Goal: Information Seeking & Learning: Learn about a topic

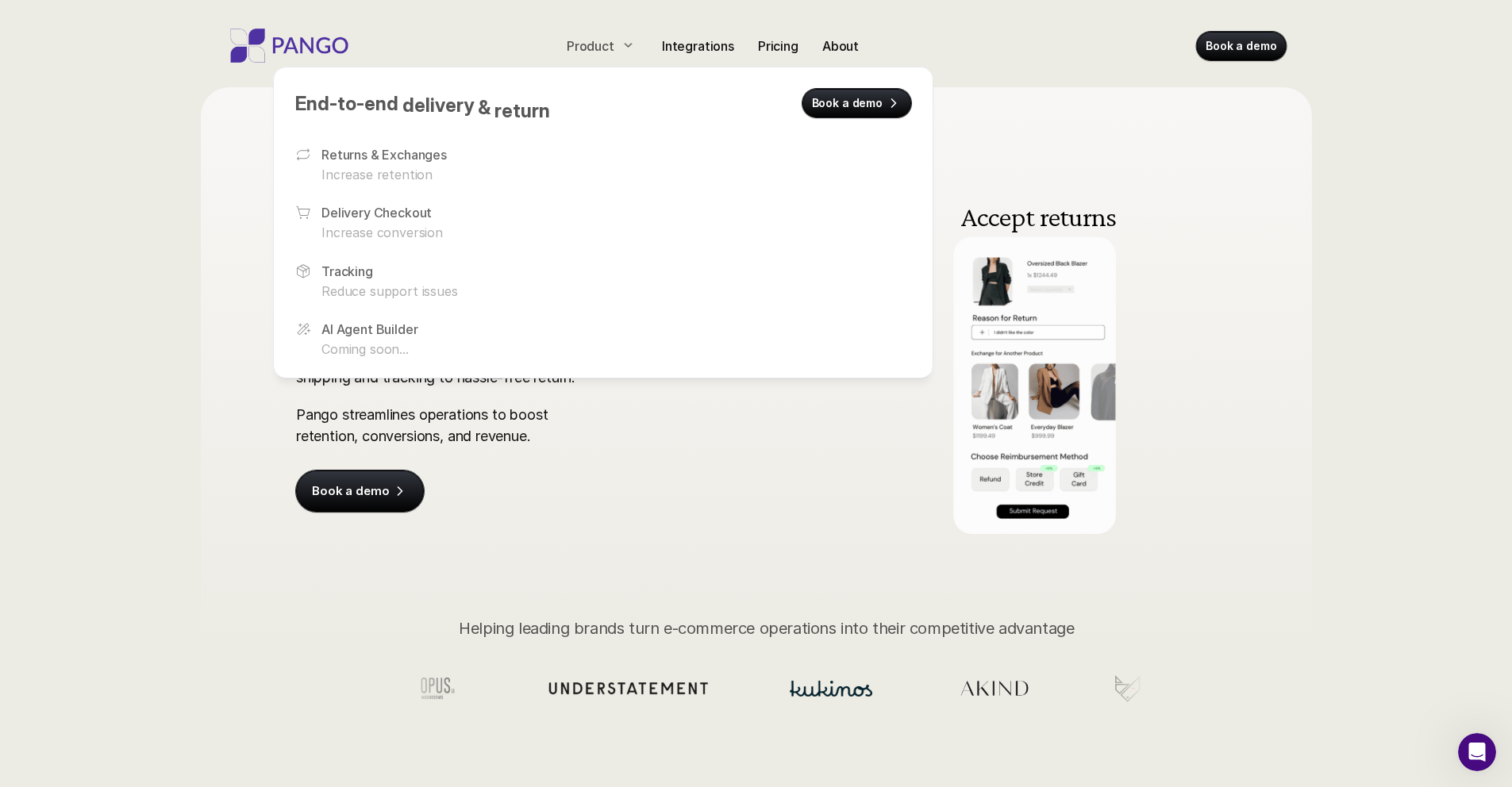
click at [628, 43] on icon at bounding box center [629, 45] width 13 height 13
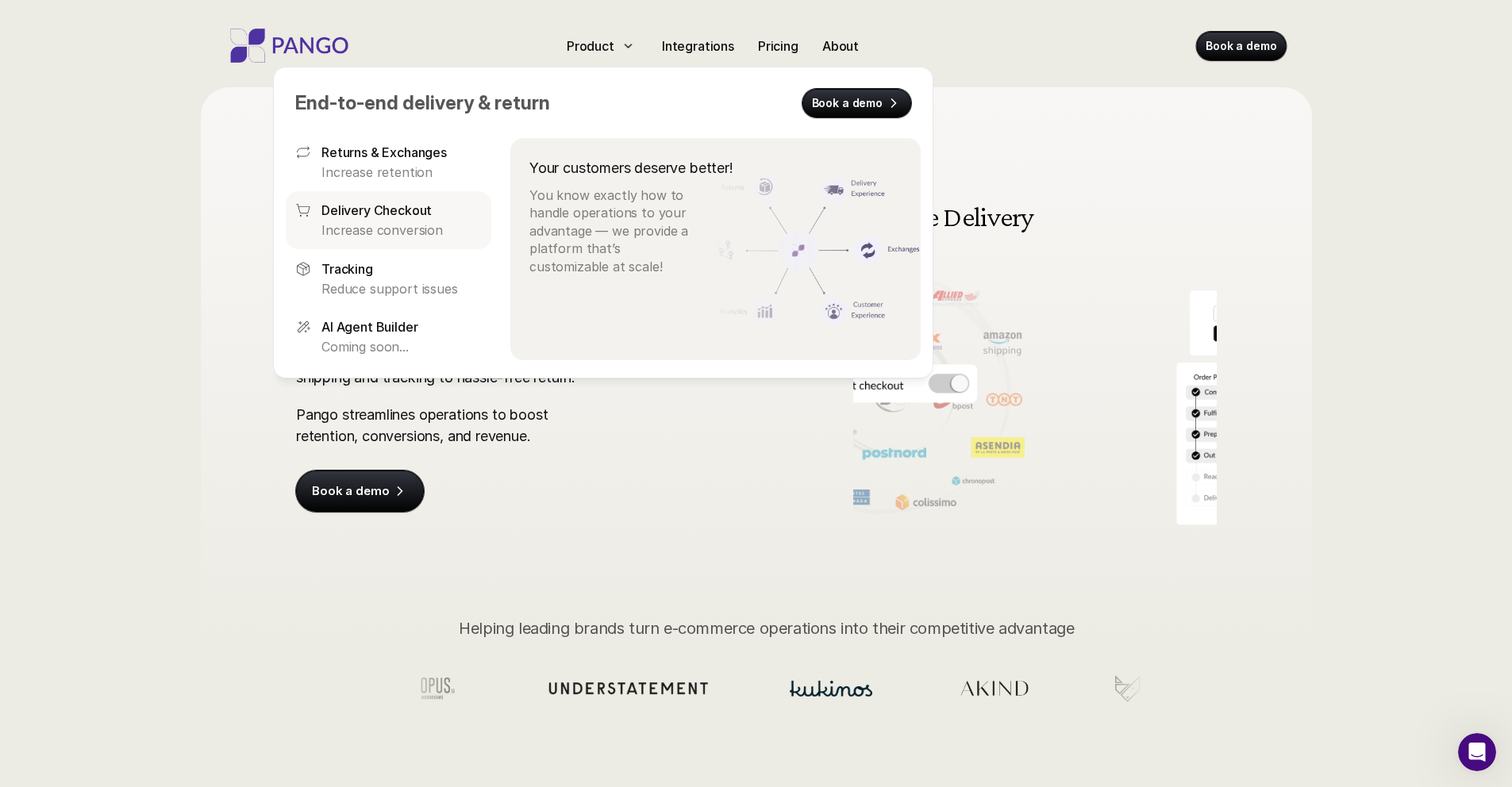
click at [412, 209] on p "Delivery Checkout" at bounding box center [376, 210] width 110 height 19
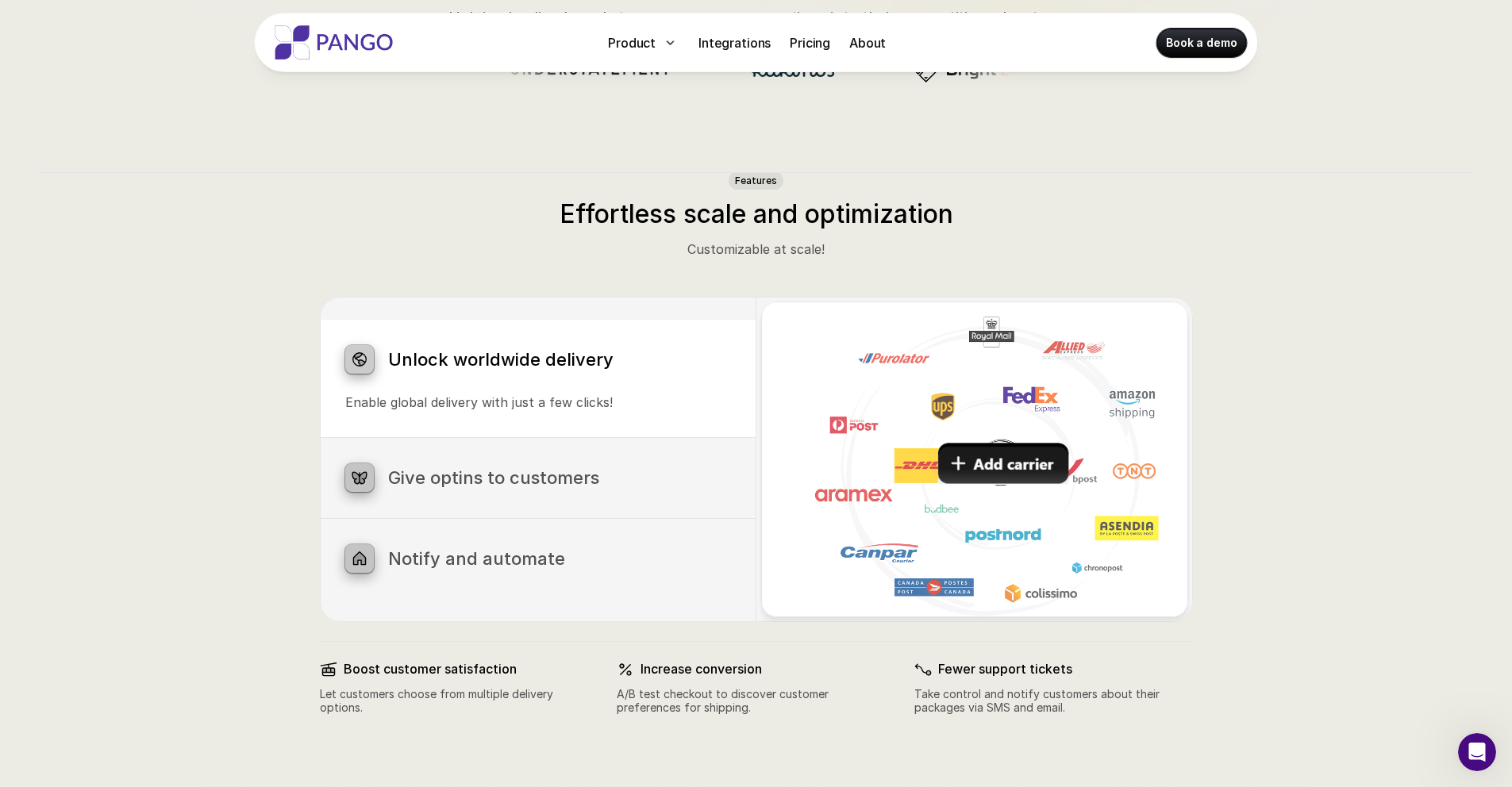
scroll to position [714, 0]
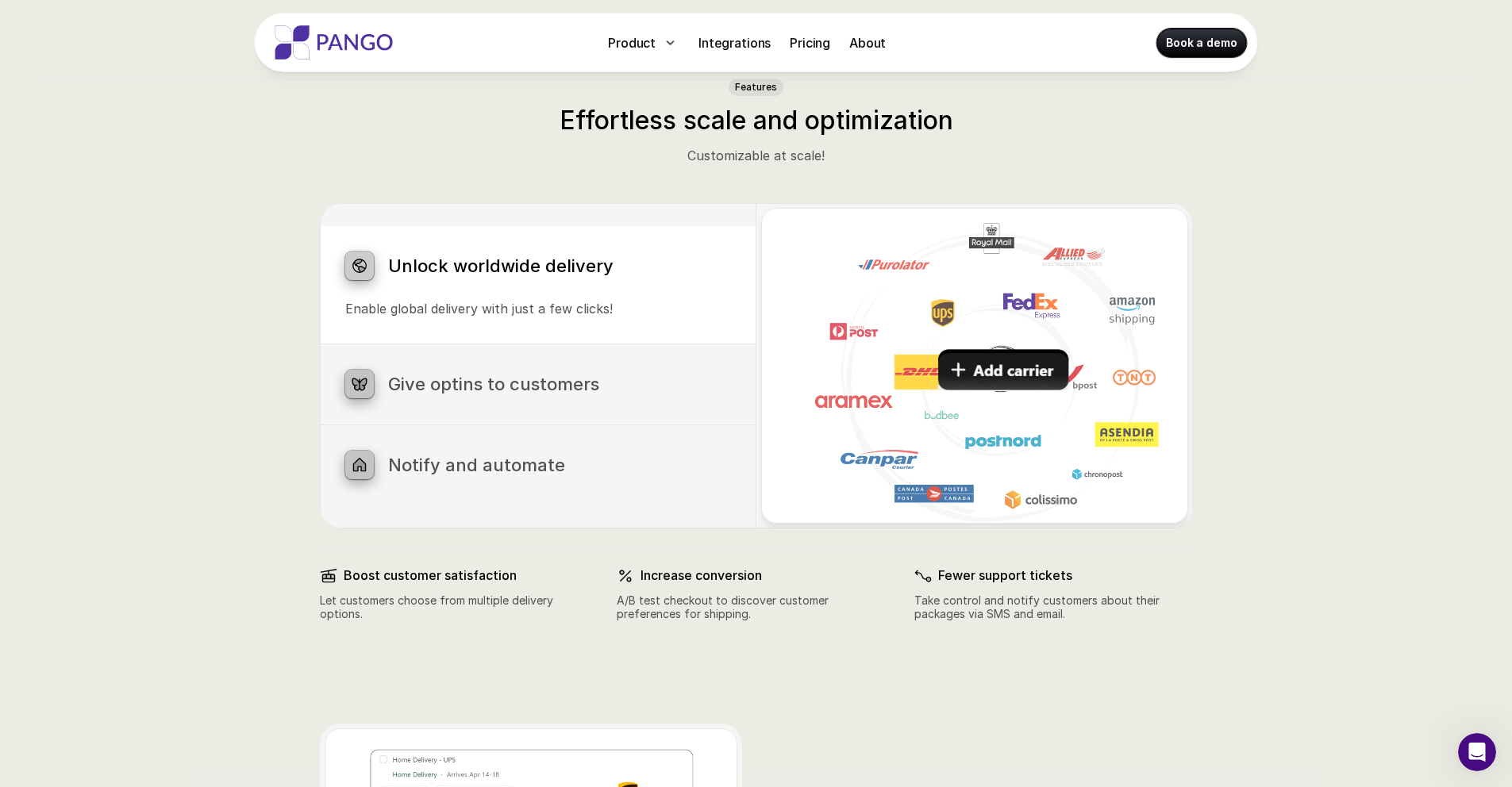
click at [556, 404] on div "Give optins to customers Let customers choose the most convenient shipping opti…" at bounding box center [537, 384] width 436 height 80
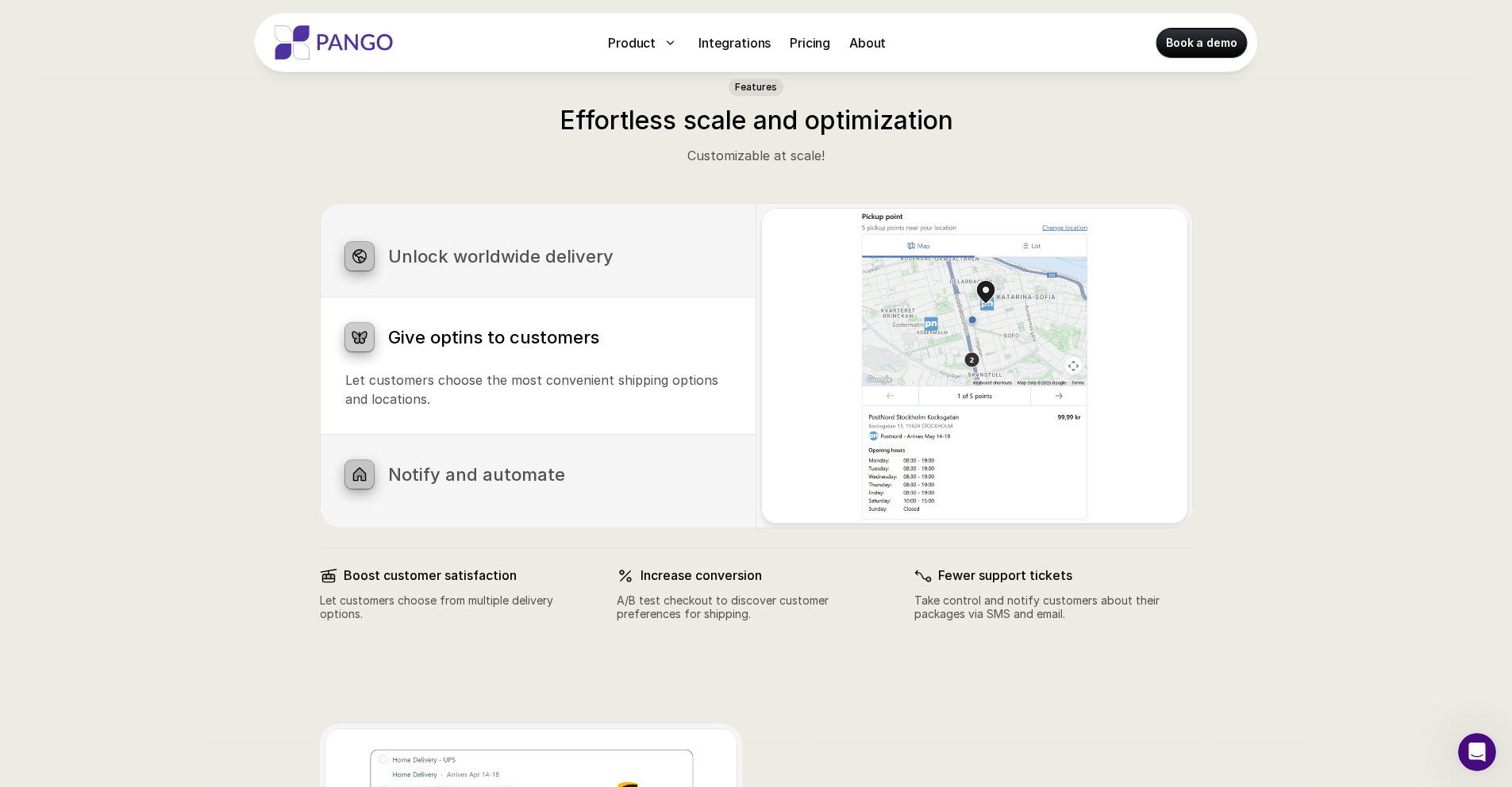
click at [579, 484] on h3 "Notify and automate" at bounding box center [559, 474] width 343 height 20
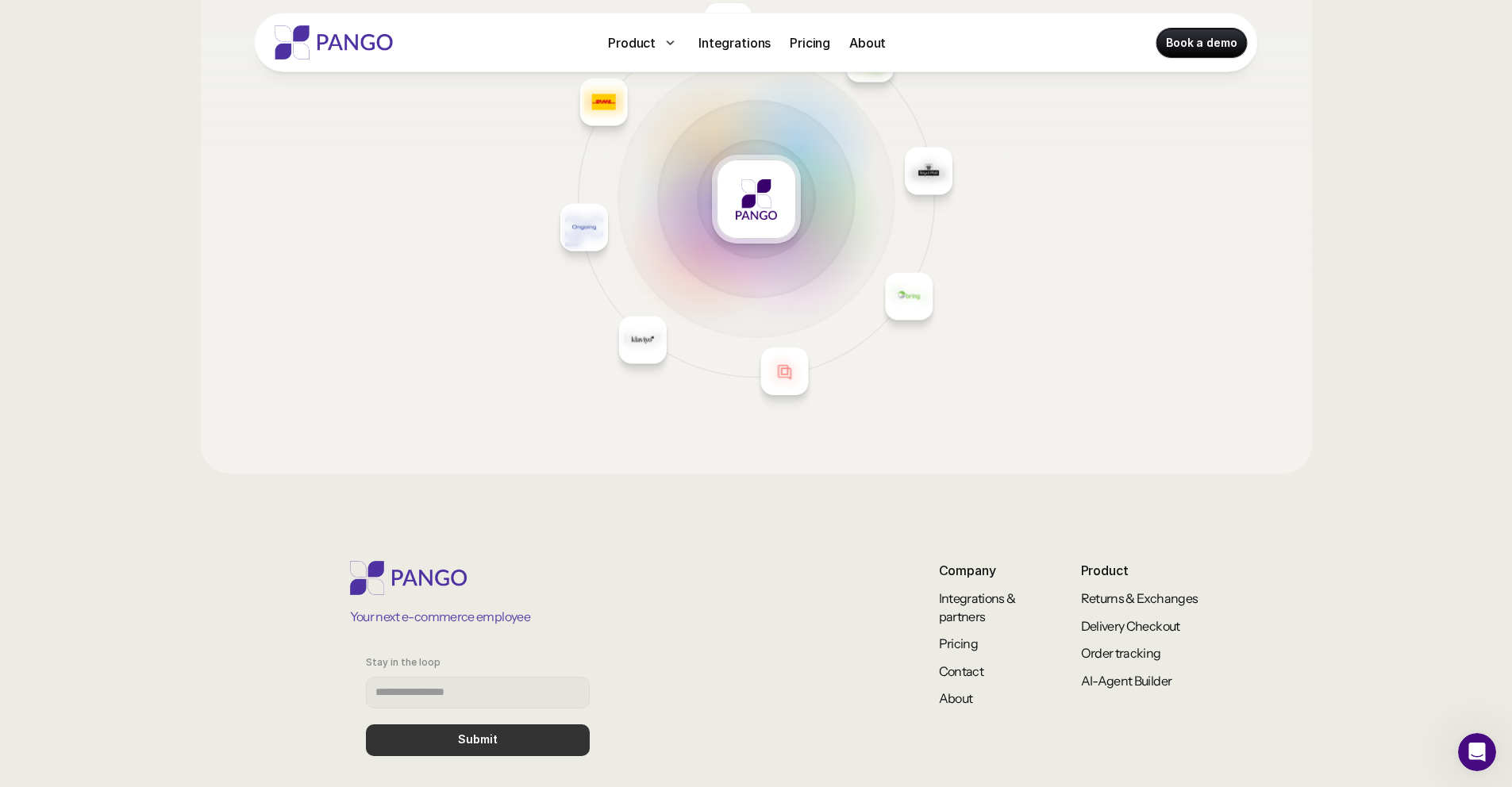
scroll to position [2590, 0]
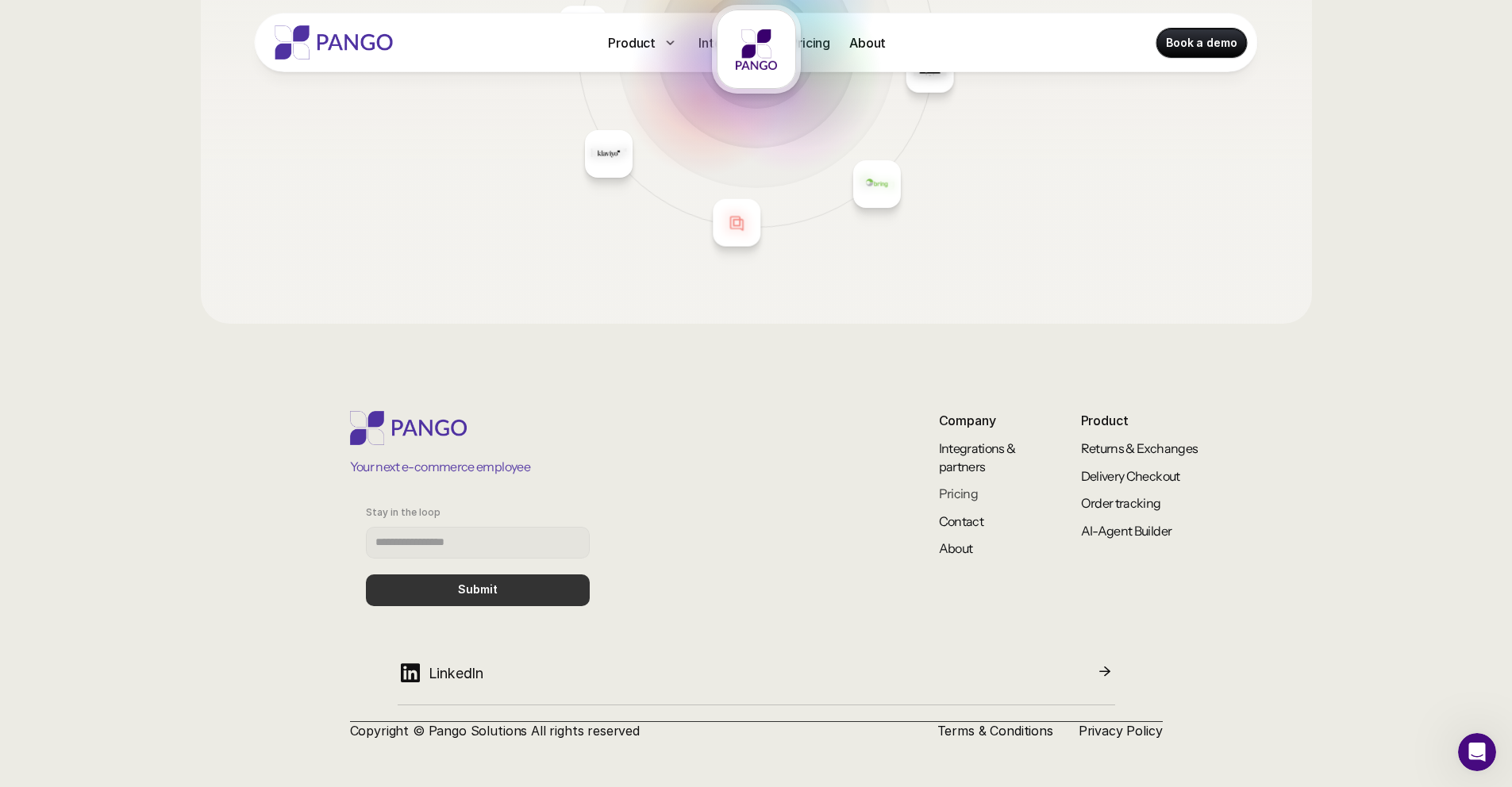
click at [939, 489] on link "Pricing" at bounding box center [958, 493] width 40 height 15
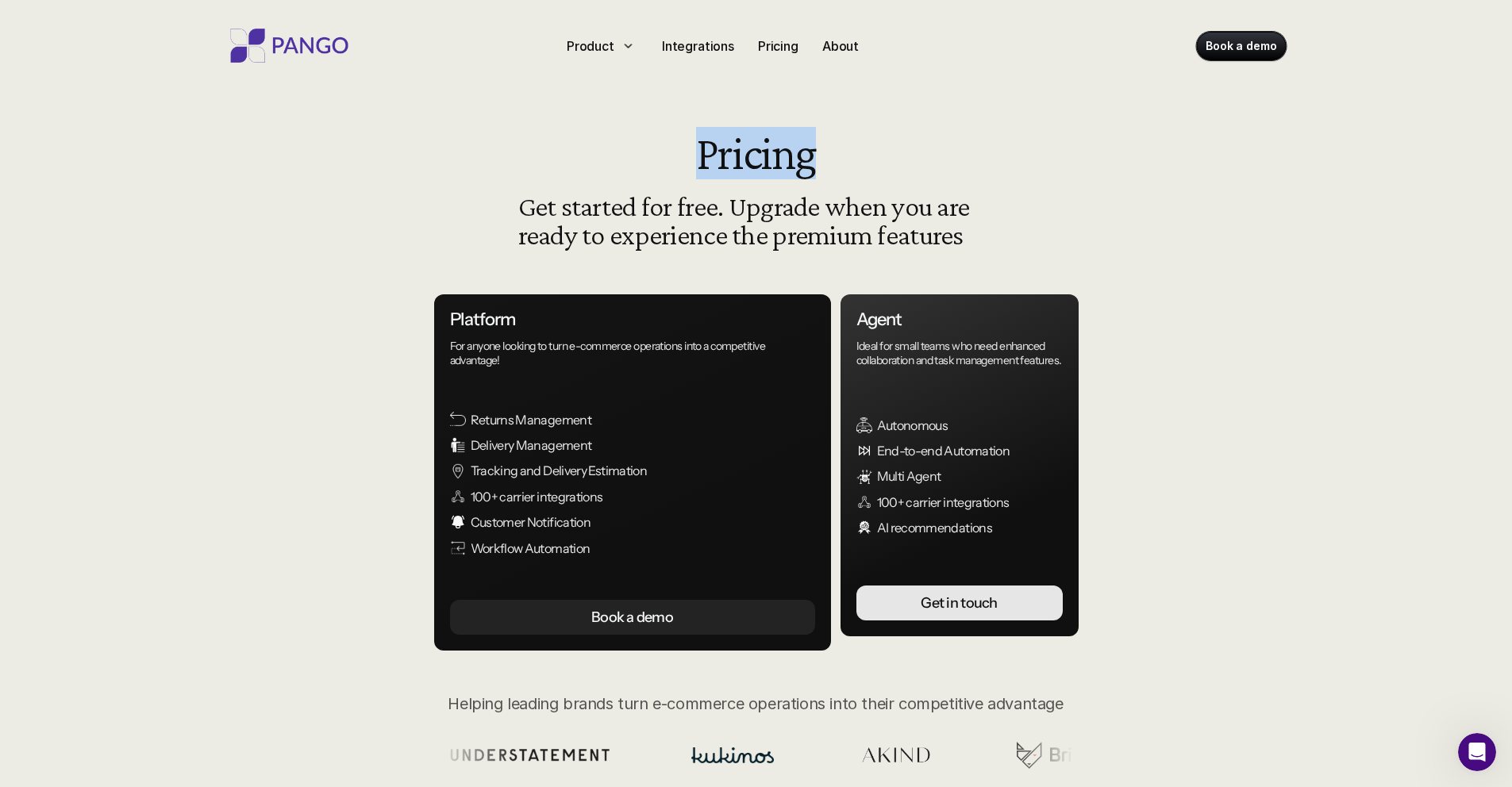
drag, startPoint x: 694, startPoint y: 154, endPoint x: 851, endPoint y: 153, distance: 157.0
click at [851, 154] on header "Pricing Get started for free. Upgrade when you are ready to experience the prem…" at bounding box center [757, 195] width 476 height 135
click at [851, 153] on header "Pricing Get started for free. Upgrade when you are ready to experience the prem…" at bounding box center [757, 195] width 476 height 135
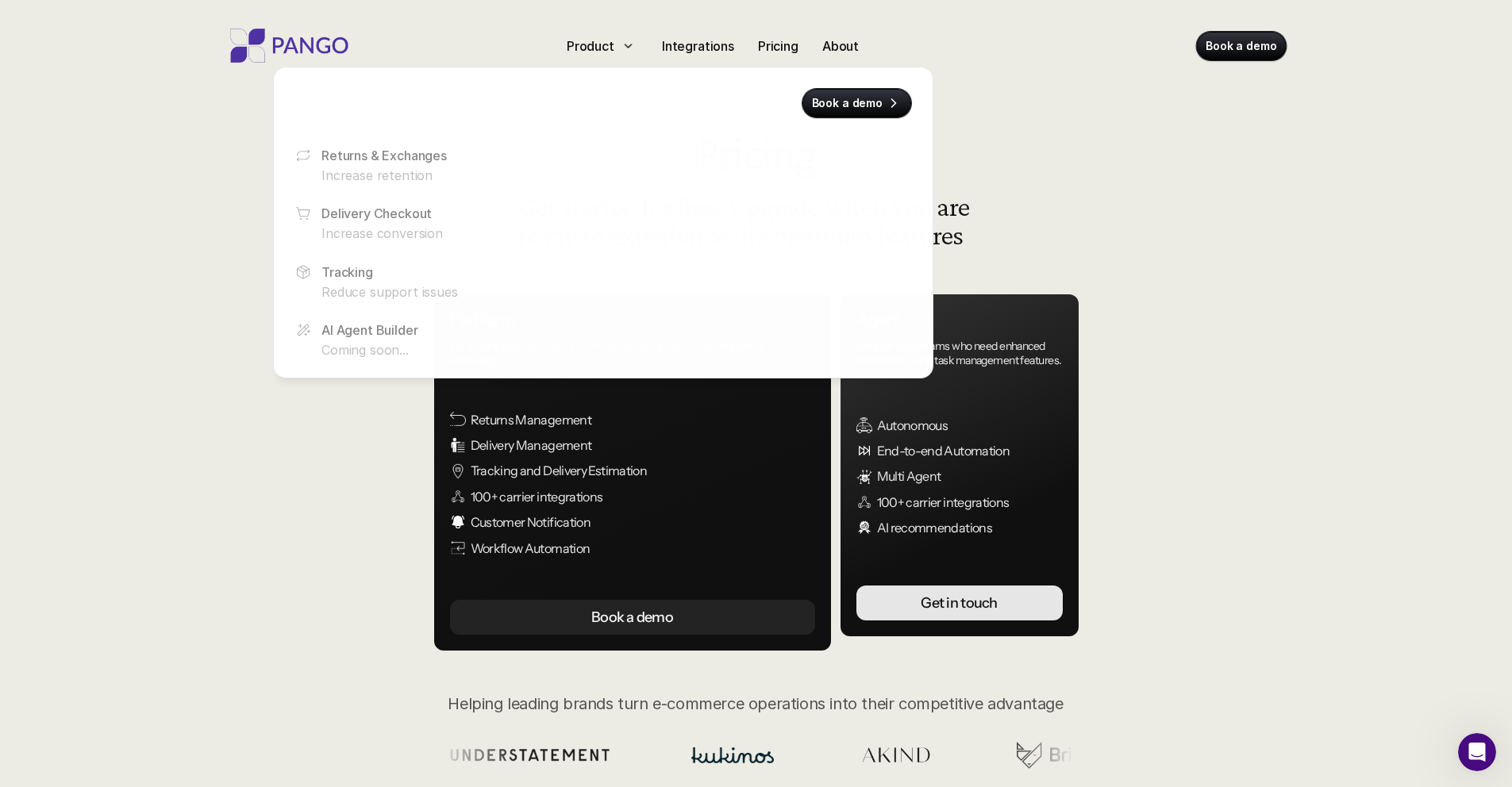
click at [584, 54] on div at bounding box center [603, 206] width 661 height 345
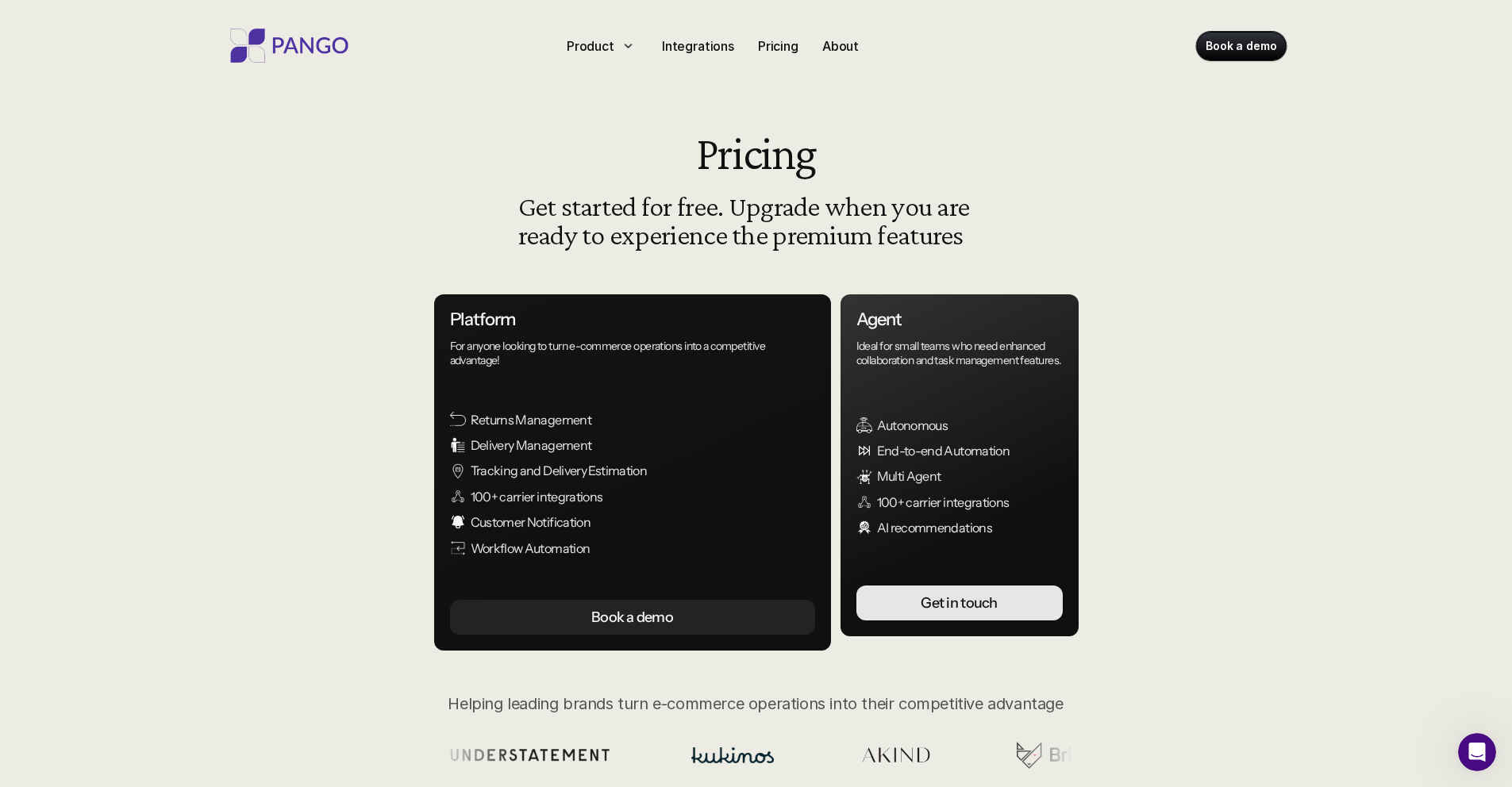
click at [345, 45] on img at bounding box center [290, 46] width 127 height 34
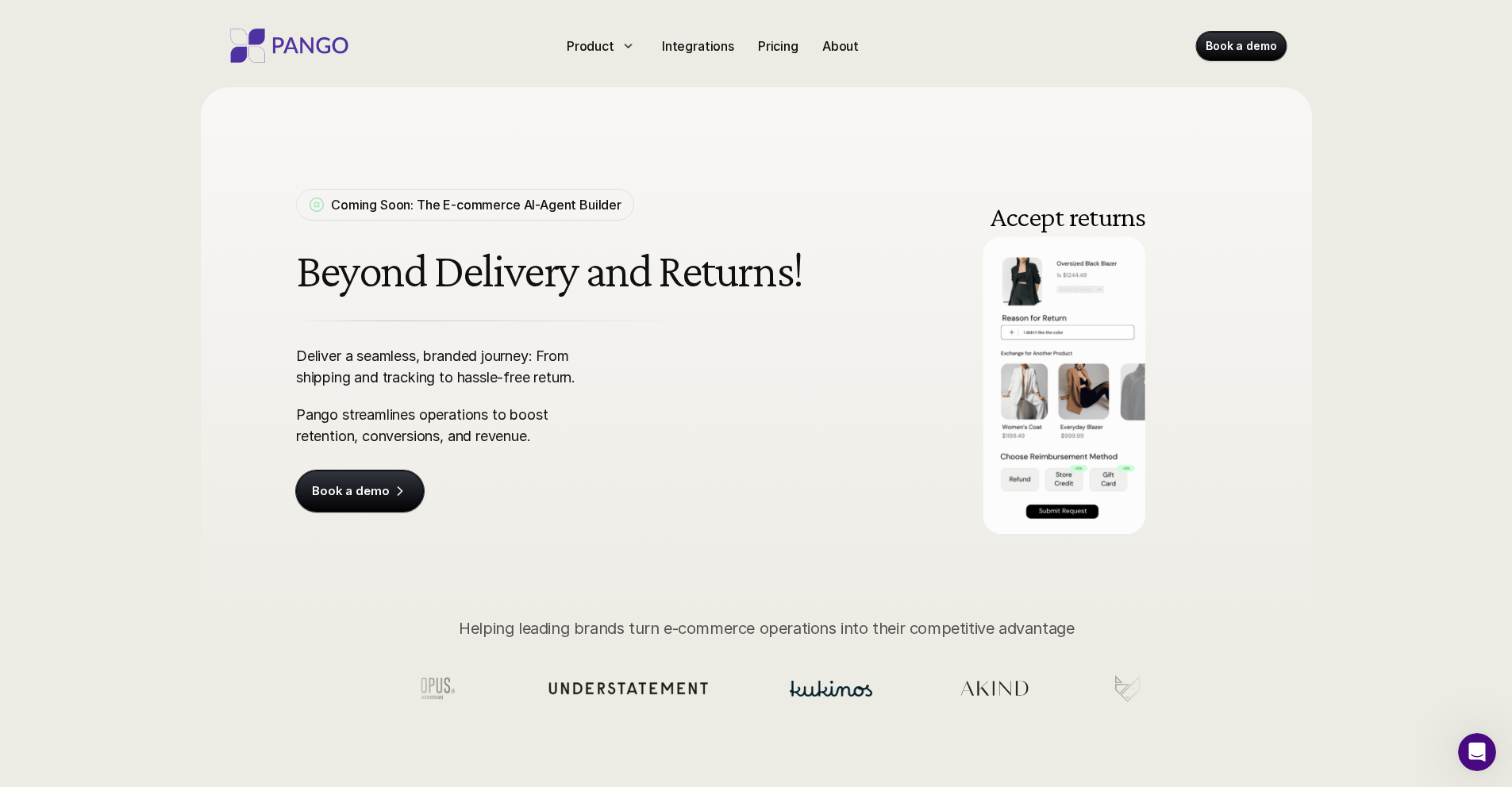
click at [314, 267] on h1 "Beyond Delivery and Returns!" at bounding box center [552, 271] width 513 height 52
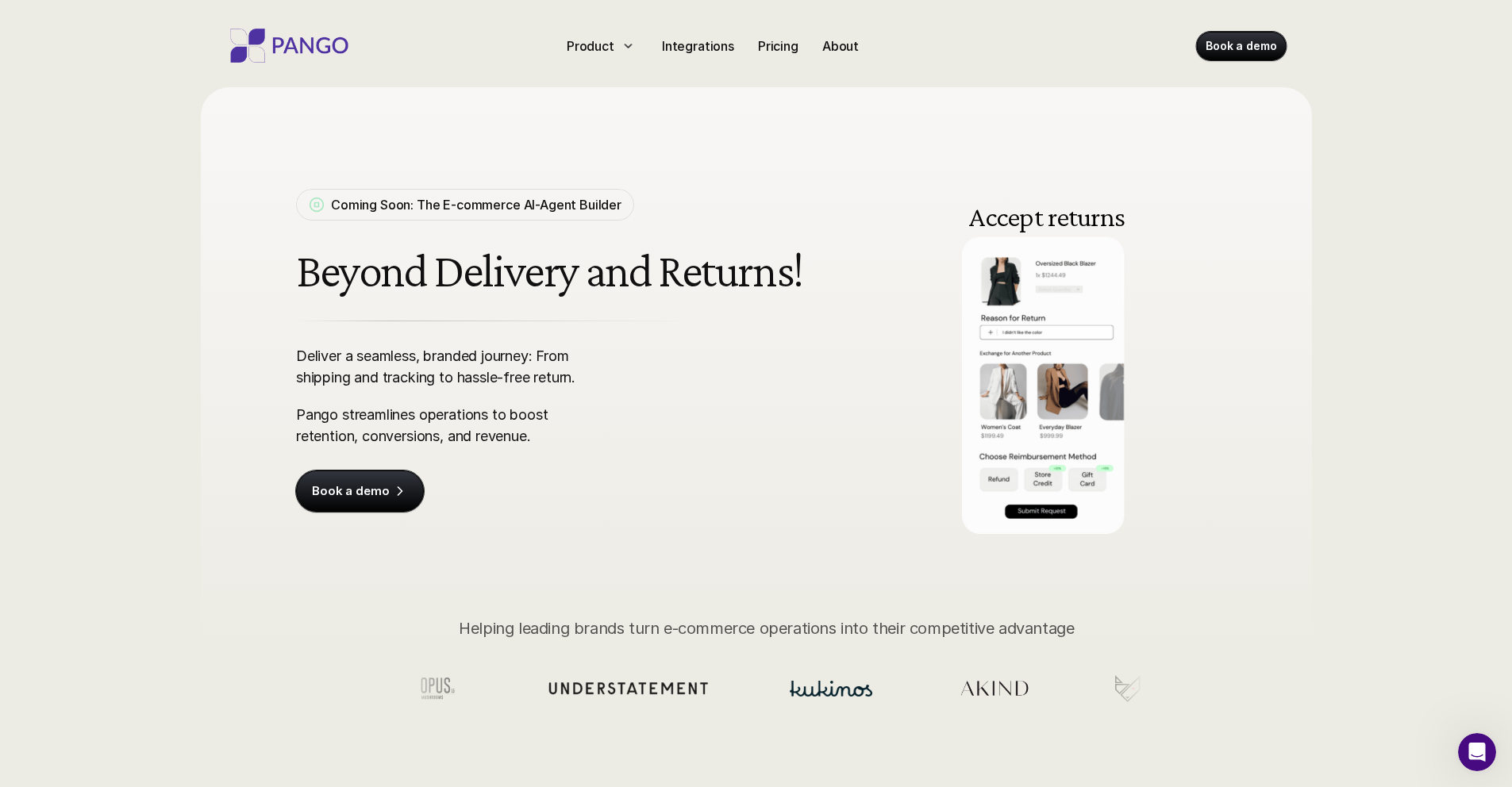
click at [314, 267] on h1 "Beyond Delivery and Returns!" at bounding box center [552, 271] width 513 height 52
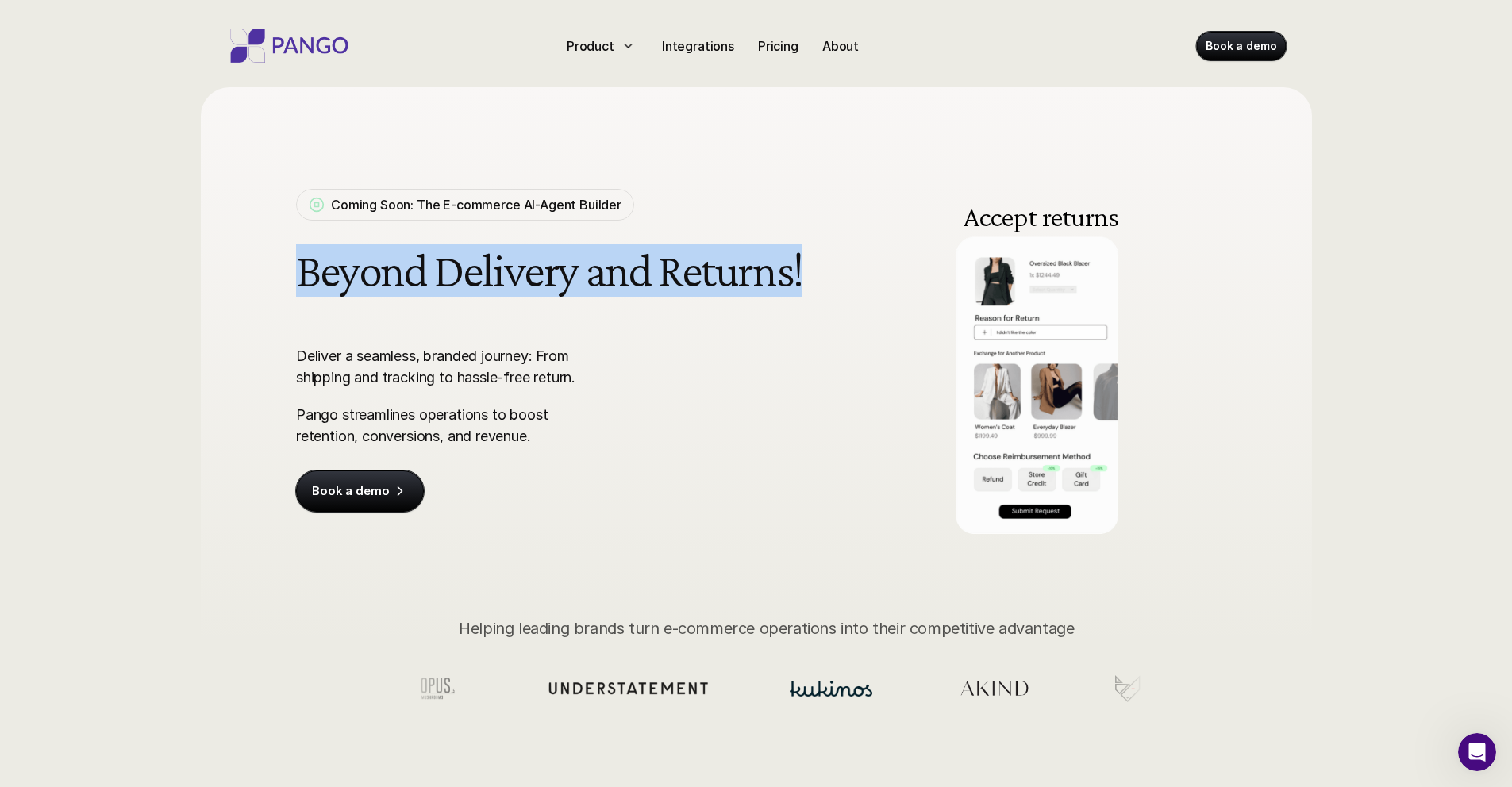
click at [314, 267] on h1 "Beyond Delivery and Returns!" at bounding box center [552, 271] width 513 height 52
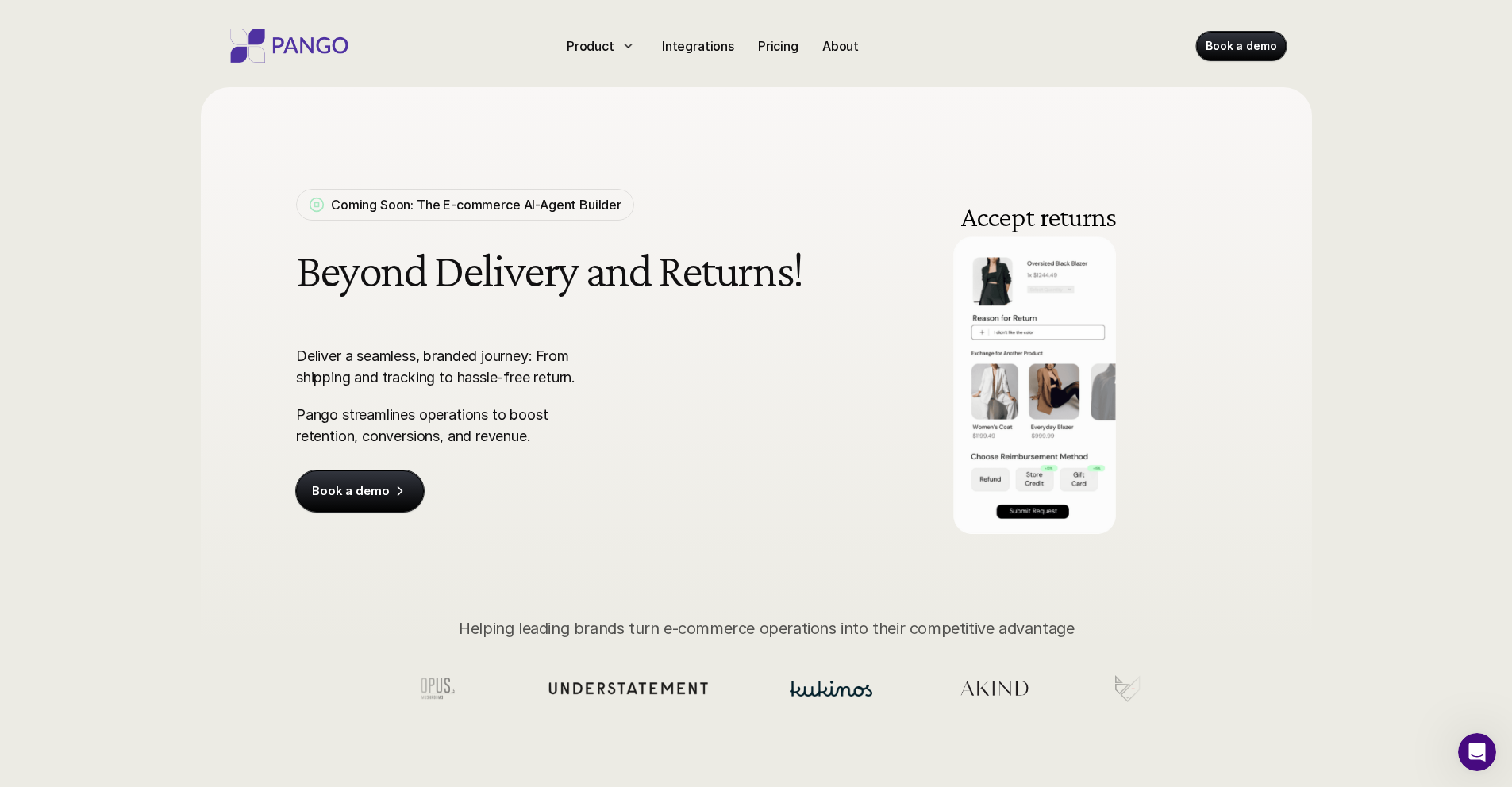
click at [314, 267] on h1 "Beyond Delivery and Returns!" at bounding box center [552, 271] width 513 height 52
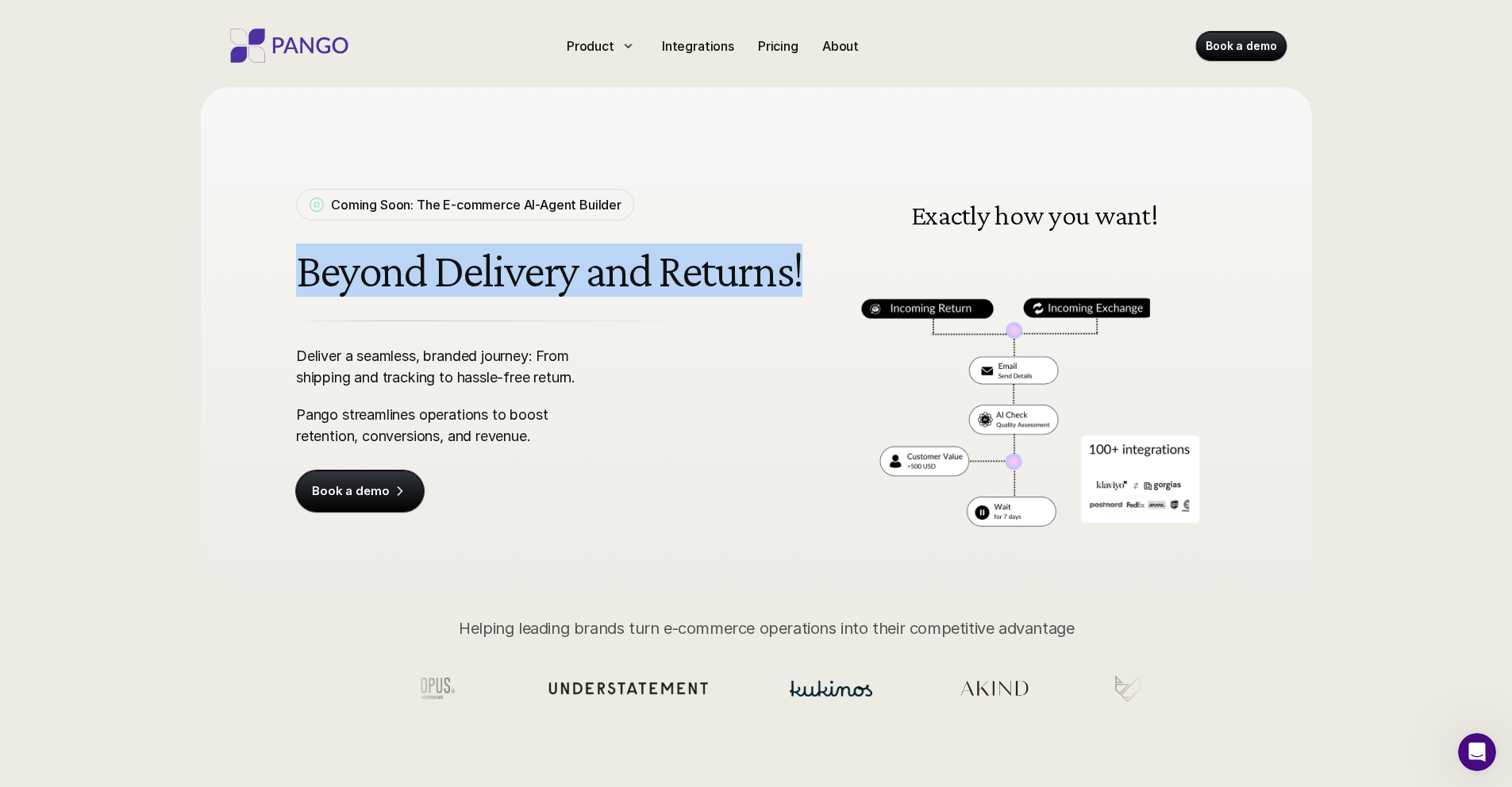
click at [347, 307] on div "Coming Soon: The E-commerce AI-Agent Builder Beyond Delivery and Returns! Deliv…" at bounding box center [552, 351] width 513 height 323
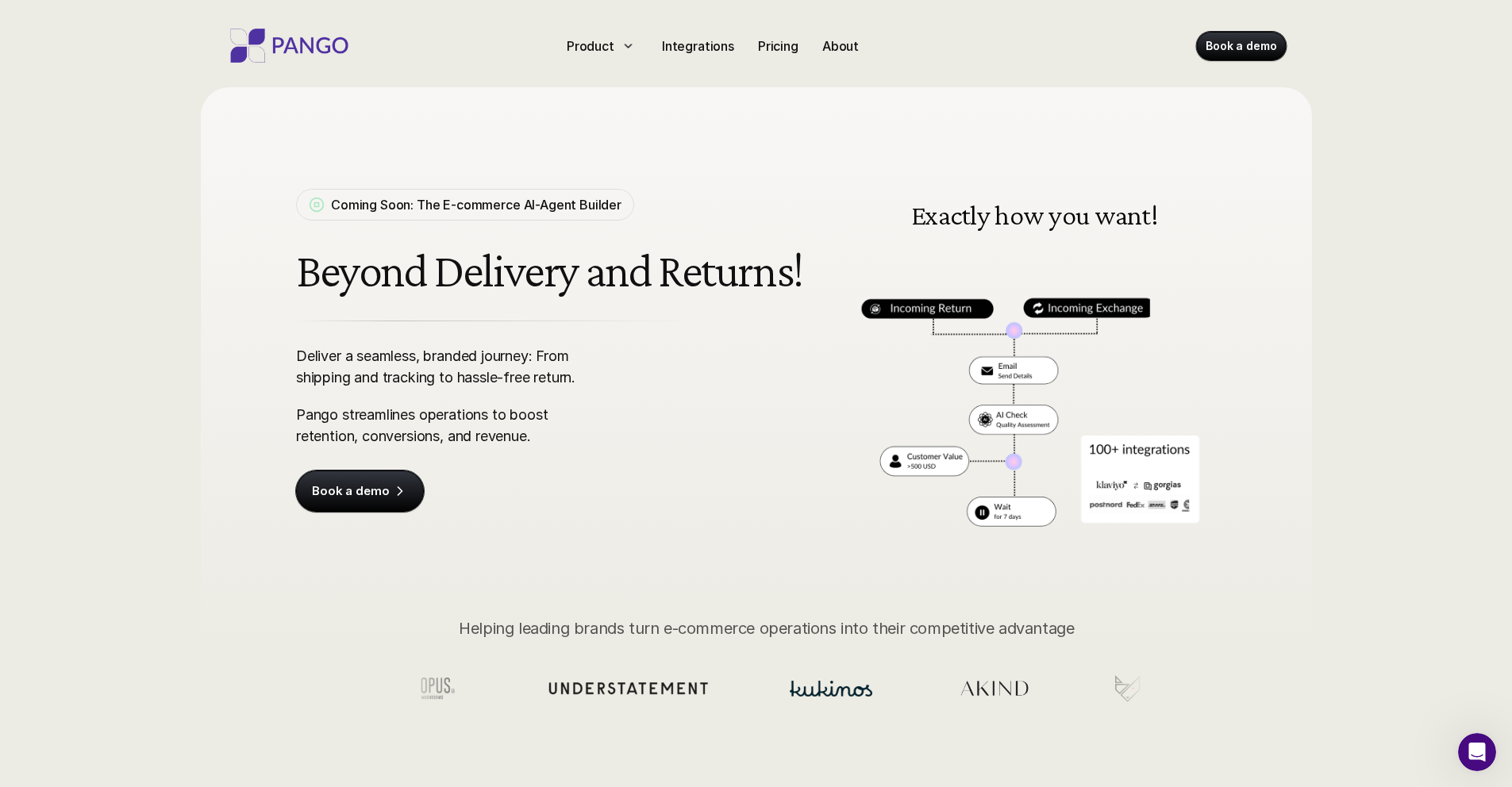
click at [347, 307] on div "Coming Soon: The E-commerce AI-Agent Builder Beyond Delivery and Returns! Deliv…" at bounding box center [552, 351] width 513 height 323
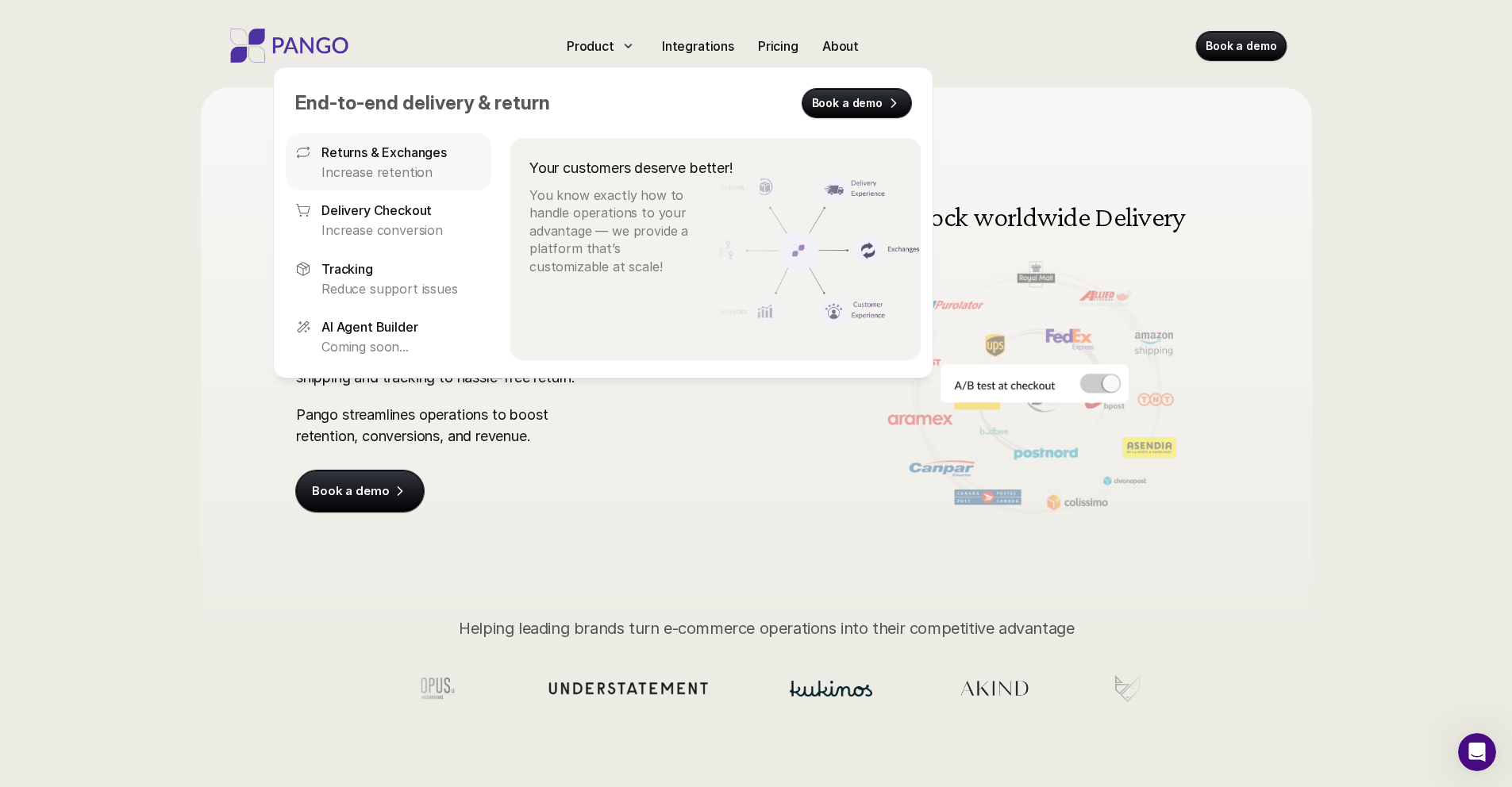
click at [354, 167] on p "Increase retention" at bounding box center [401, 171] width 161 height 17
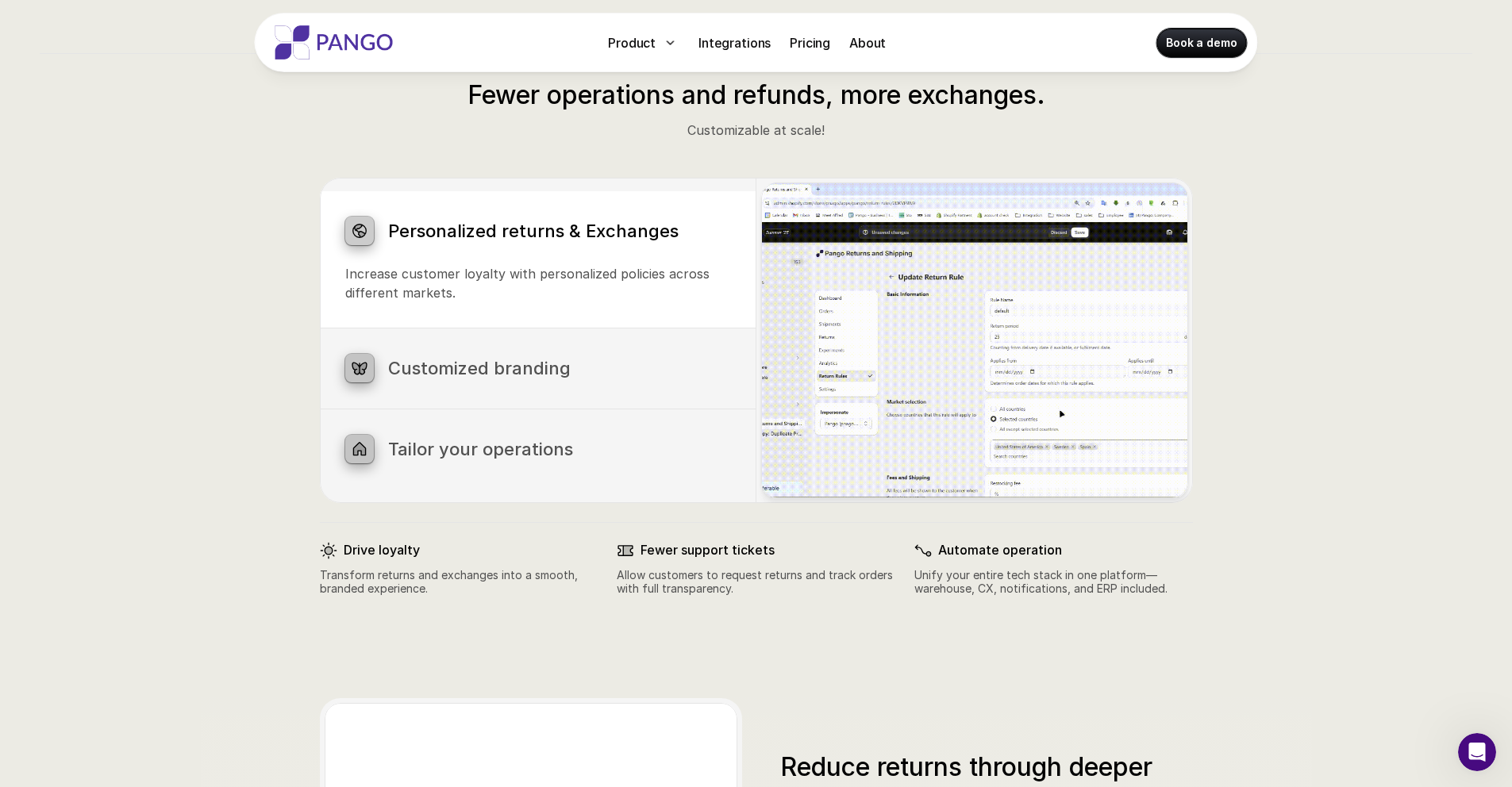
scroll to position [825, 0]
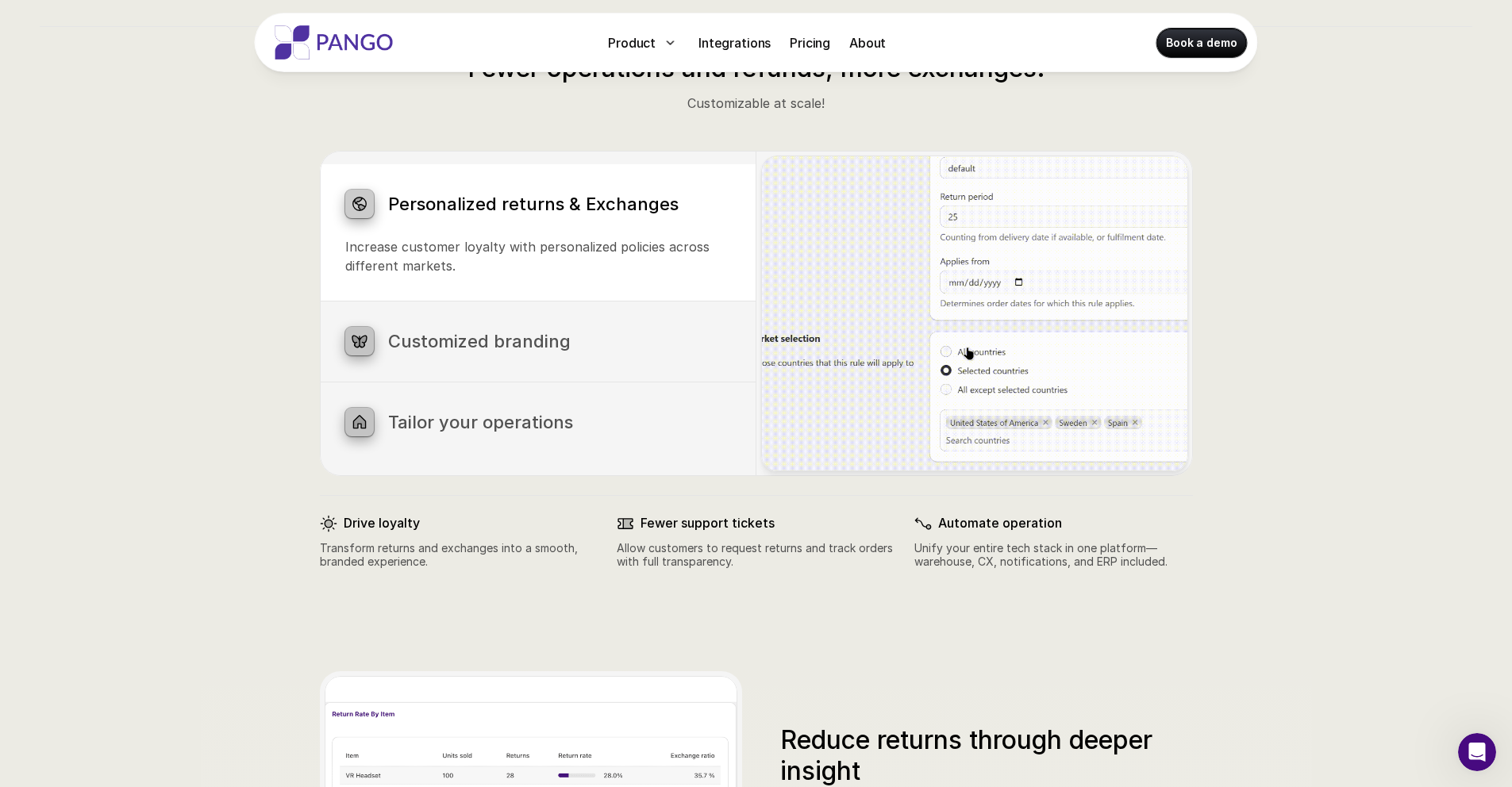
click at [431, 358] on div "Customized branding Brand your notifications, return portal, and order tracking…" at bounding box center [537, 342] width 436 height 80
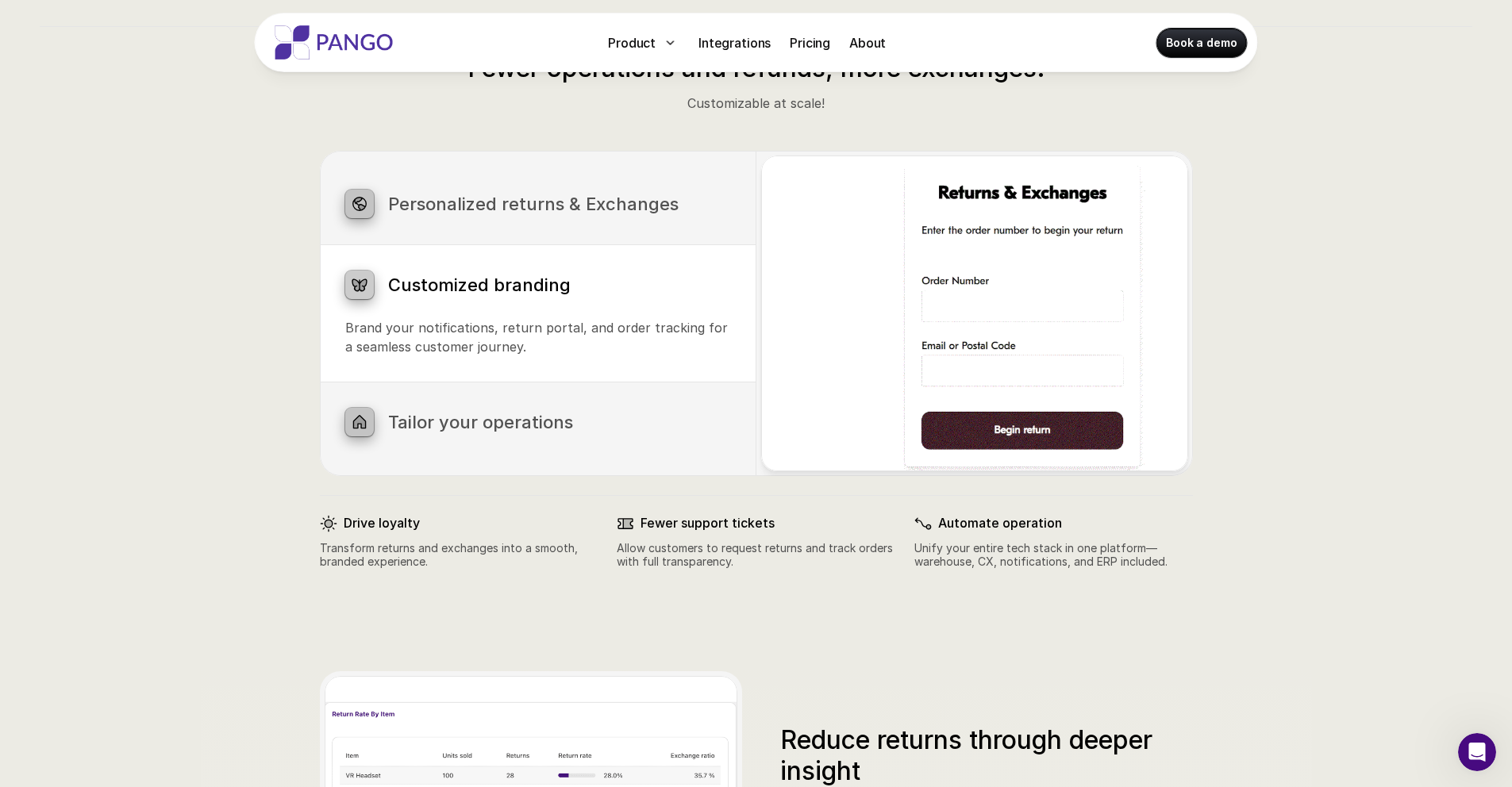
click at [434, 448] on div "Tailor your operations Build your perfect returns process in under a minute, ex…" at bounding box center [537, 422] width 436 height 80
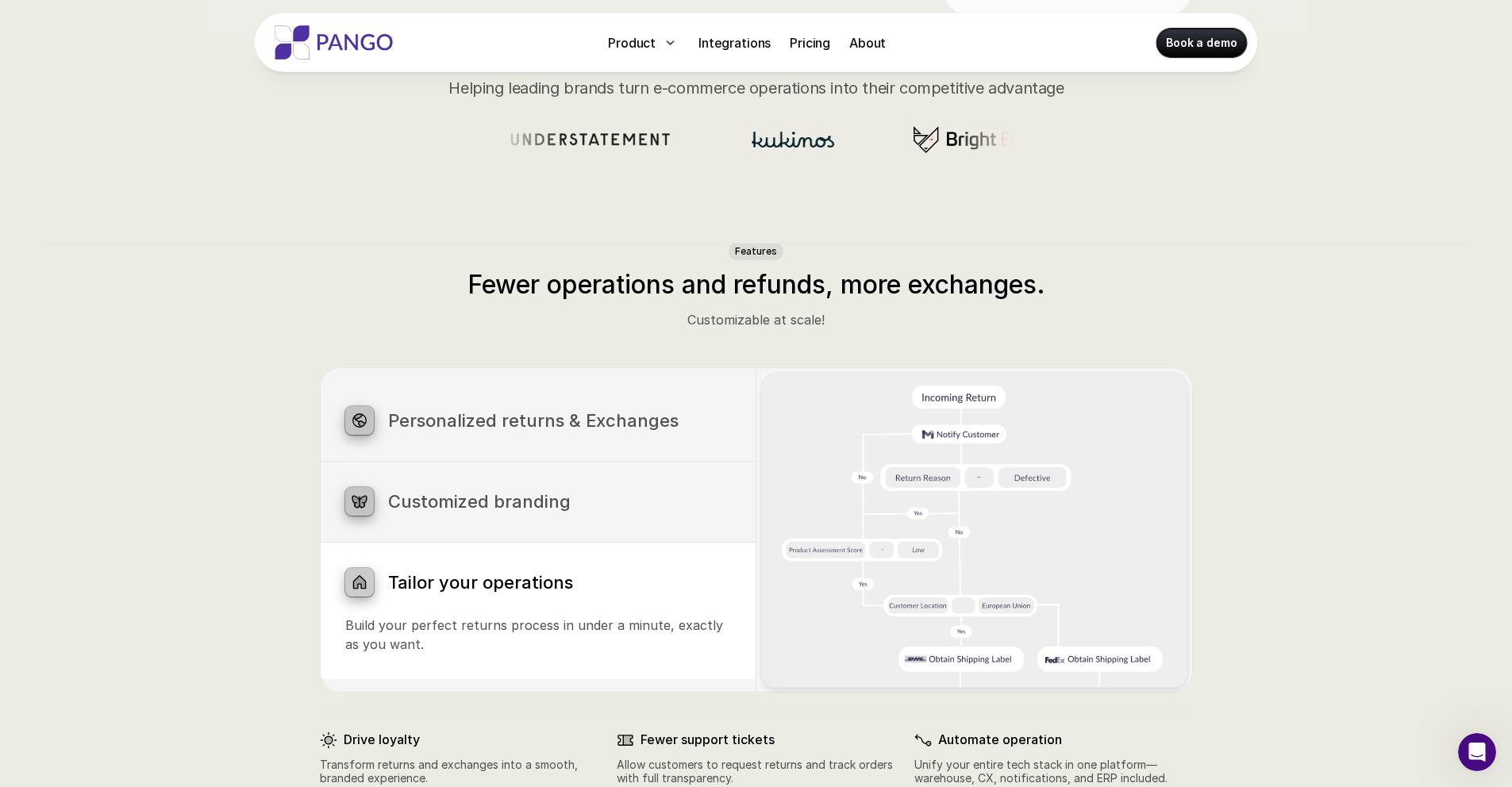
scroll to position [607, 0]
click at [605, 422] on h3 "Personalized returns & Exchanges" at bounding box center [559, 422] width 343 height 20
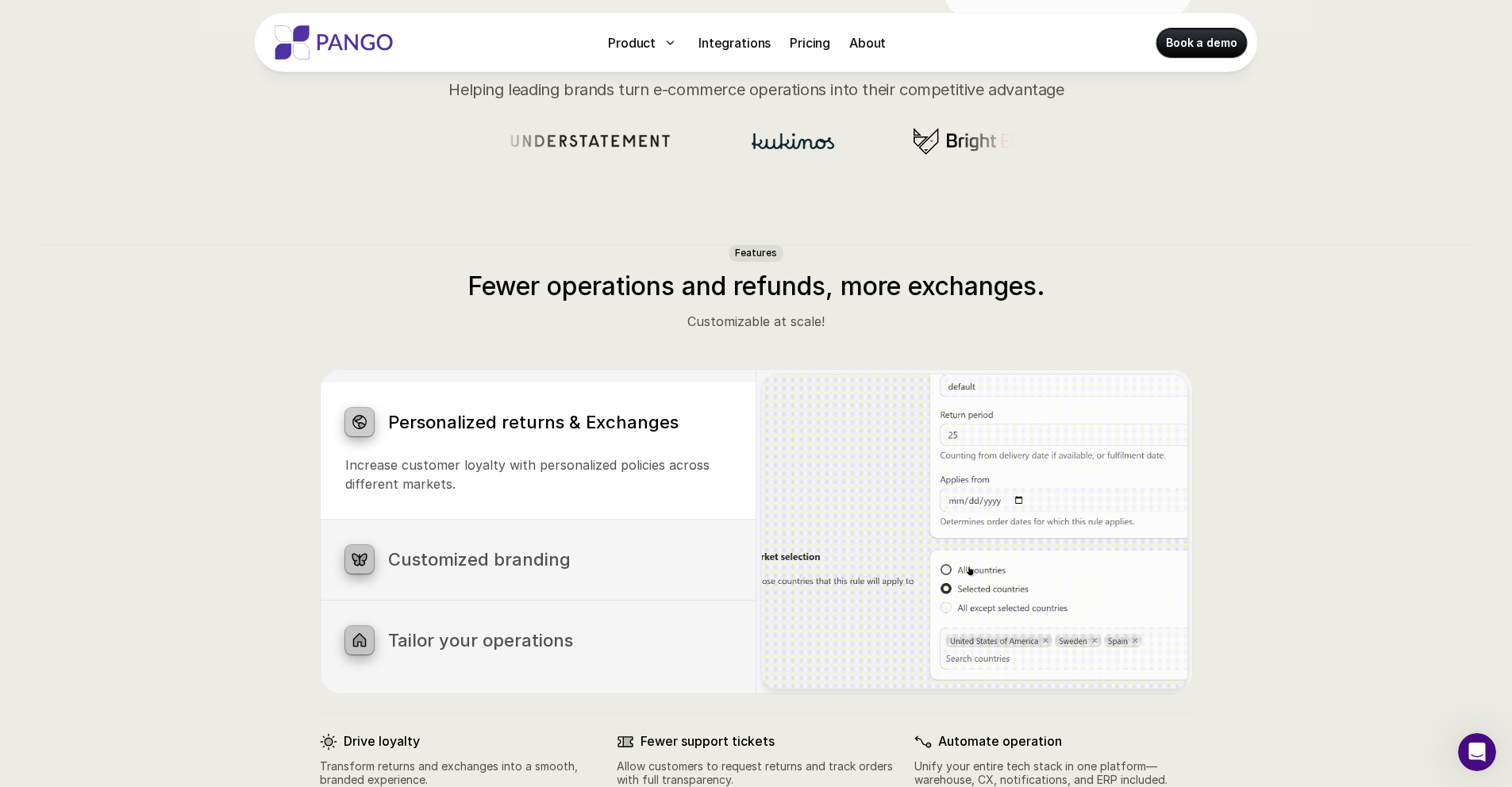
click at [503, 552] on h3 "Customized branding" at bounding box center [559, 559] width 343 height 20
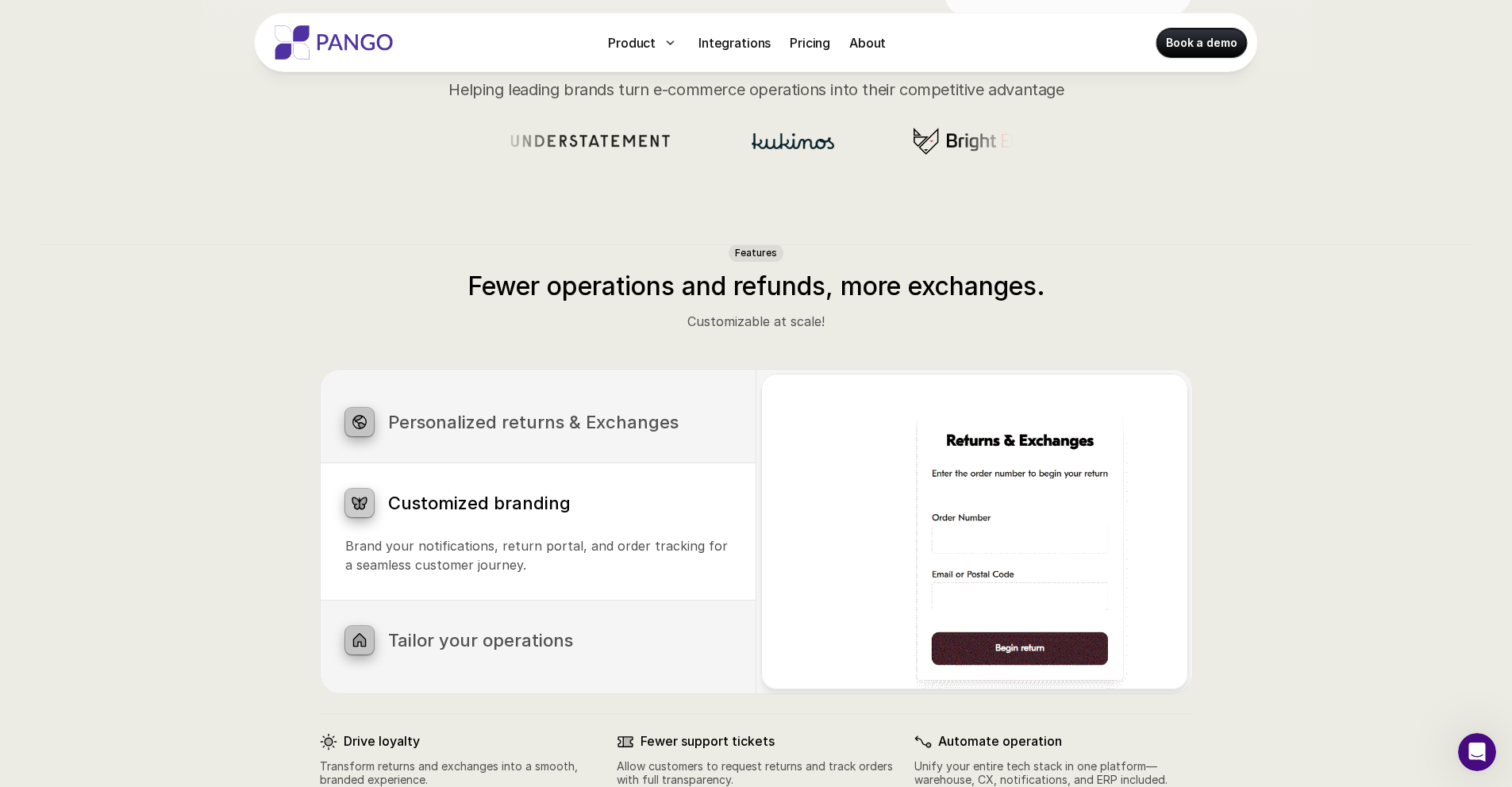
click at [577, 613] on div "Tailor your operations Build your perfect returns process in under a minute, ex…" at bounding box center [537, 641] width 436 height 80
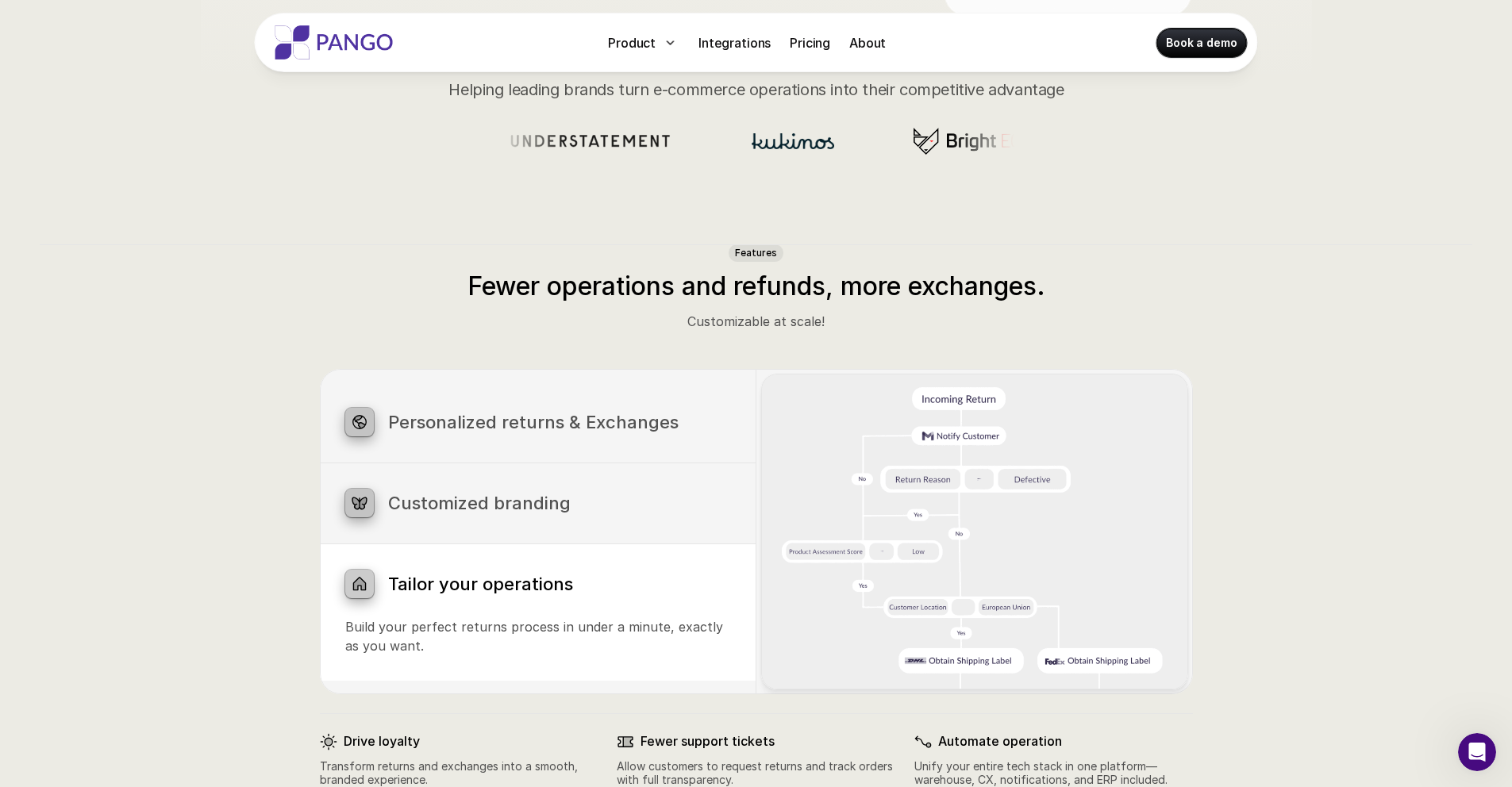
scroll to position [0, 0]
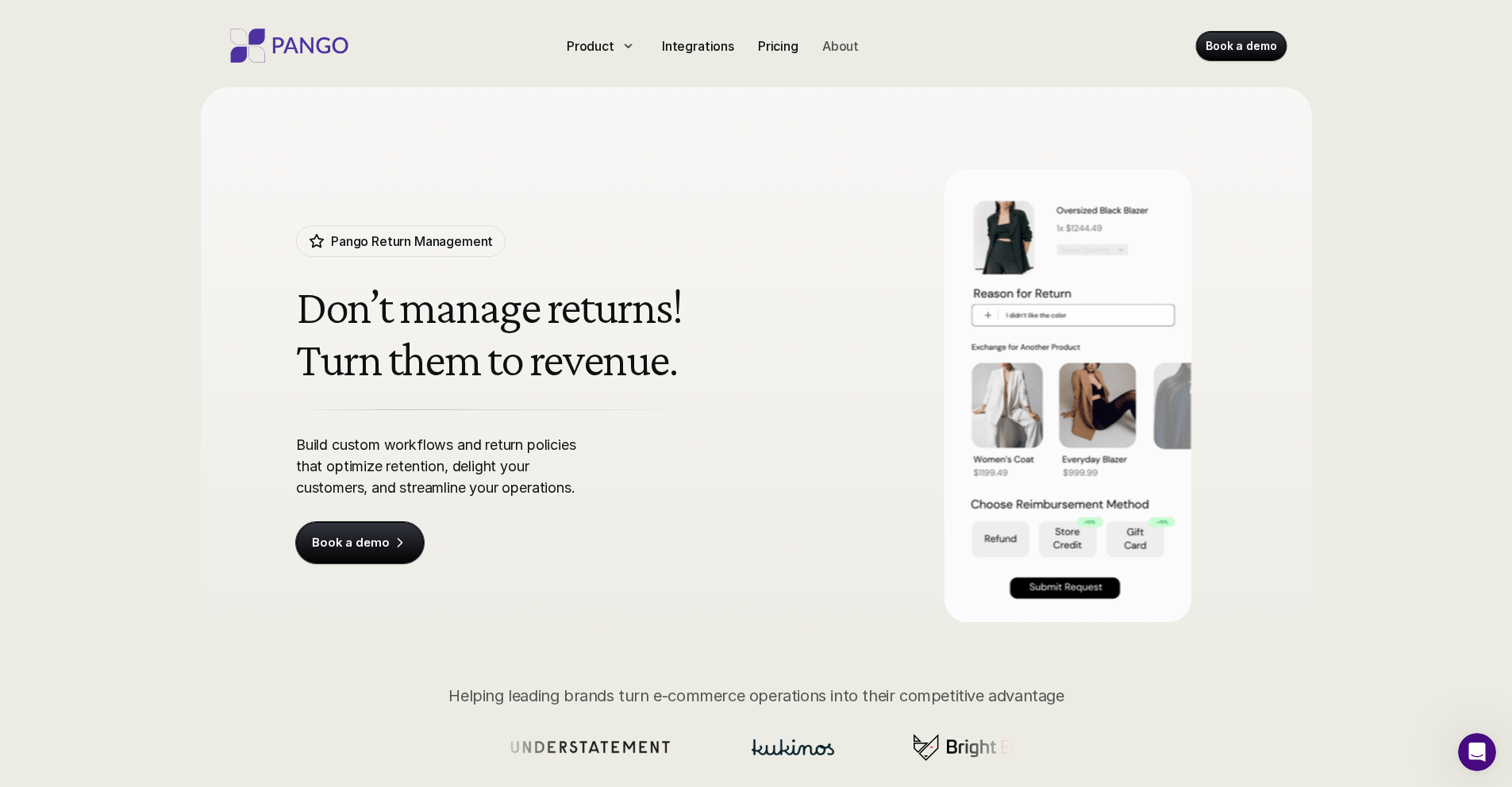
click at [834, 40] on p "About" at bounding box center [840, 46] width 37 height 19
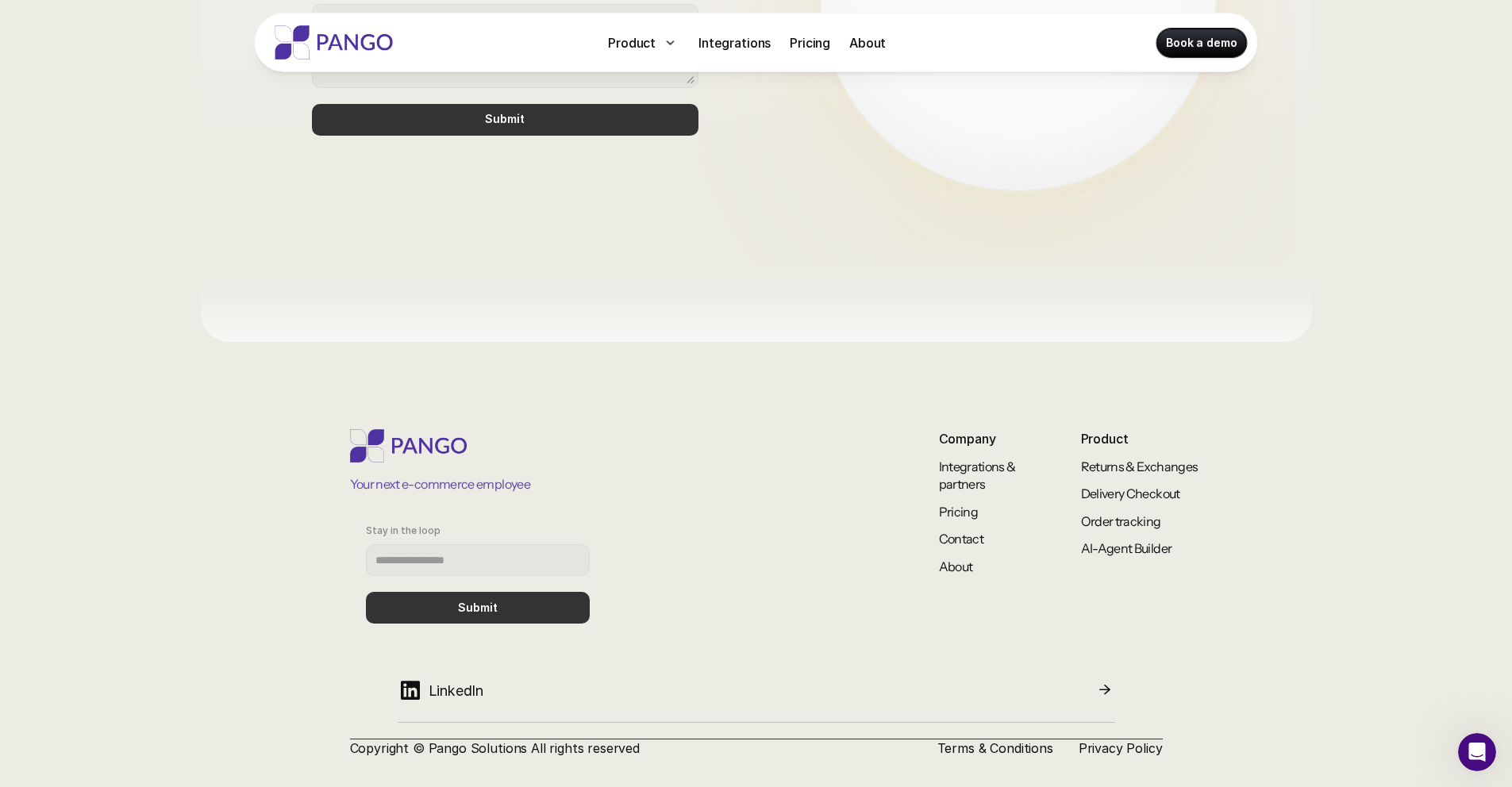
scroll to position [1264, 0]
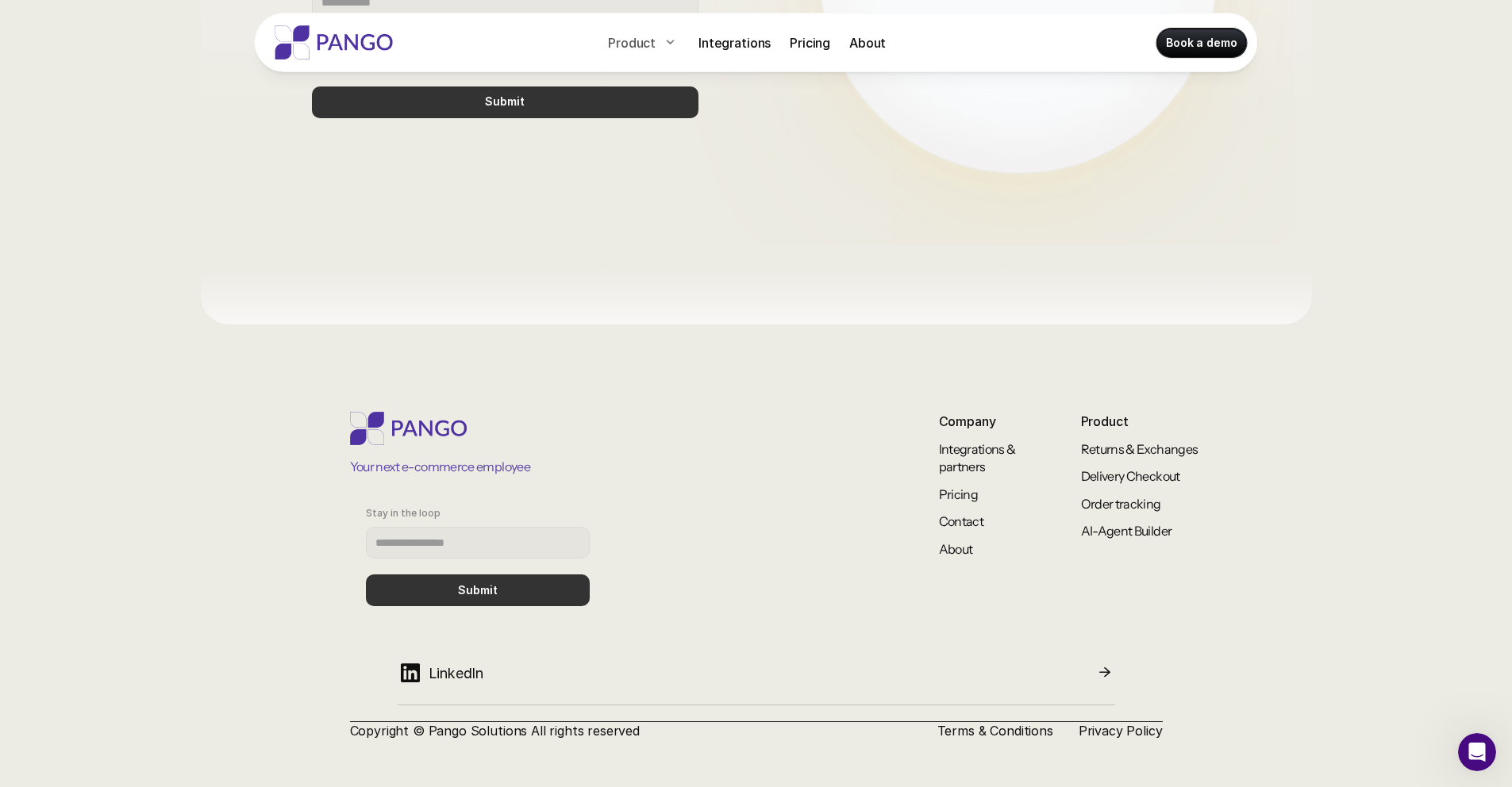
click at [648, 34] on p "Product" at bounding box center [631, 42] width 47 height 19
click at [338, 34] on img at bounding box center [334, 42] width 127 height 34
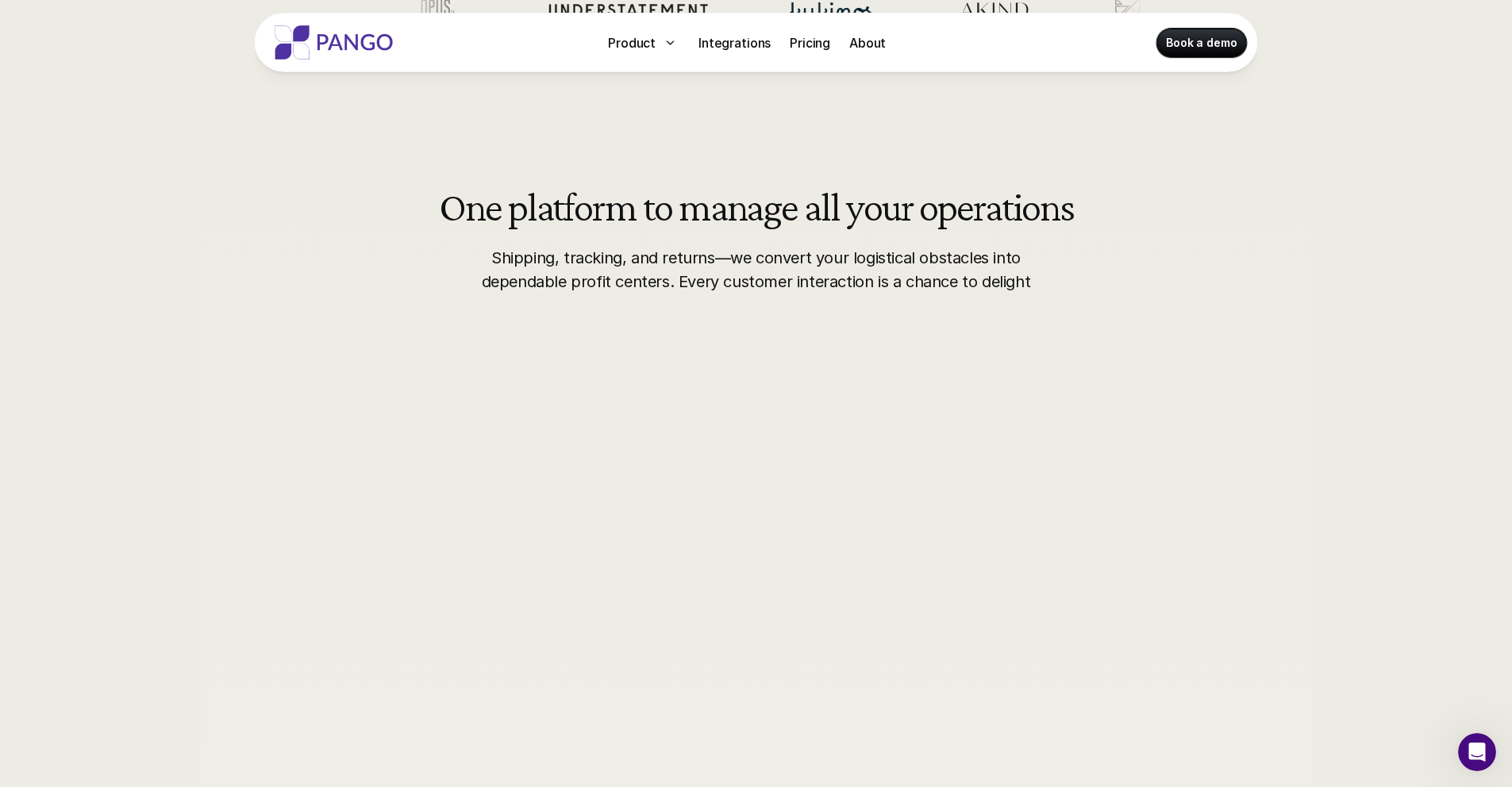
scroll to position [681, 0]
